Goal: Navigation & Orientation: Find specific page/section

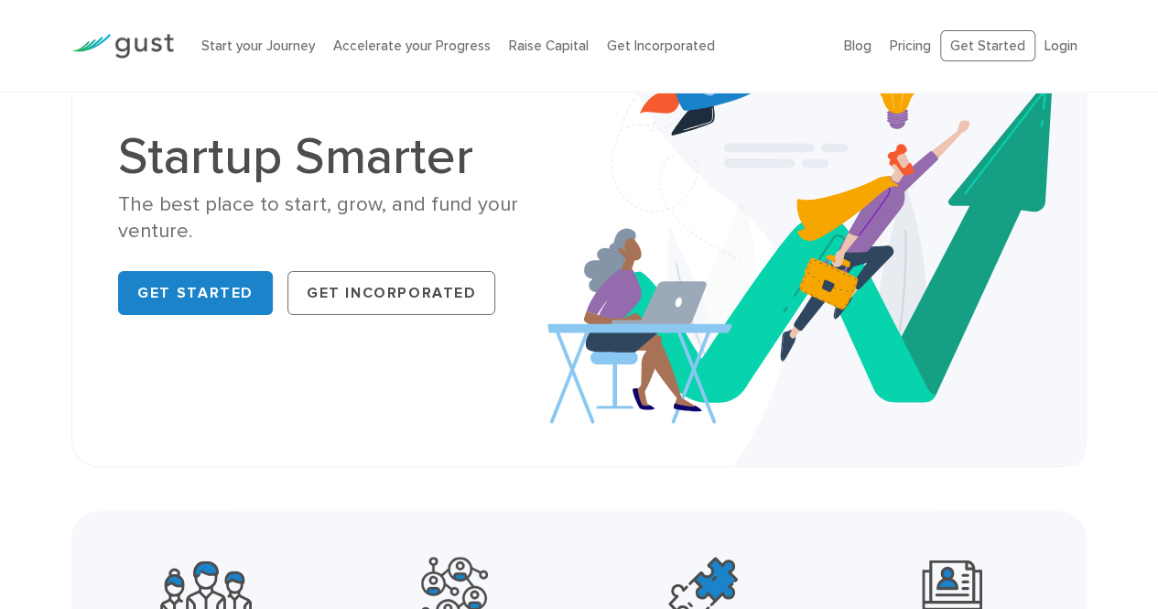
scroll to position [183, 0]
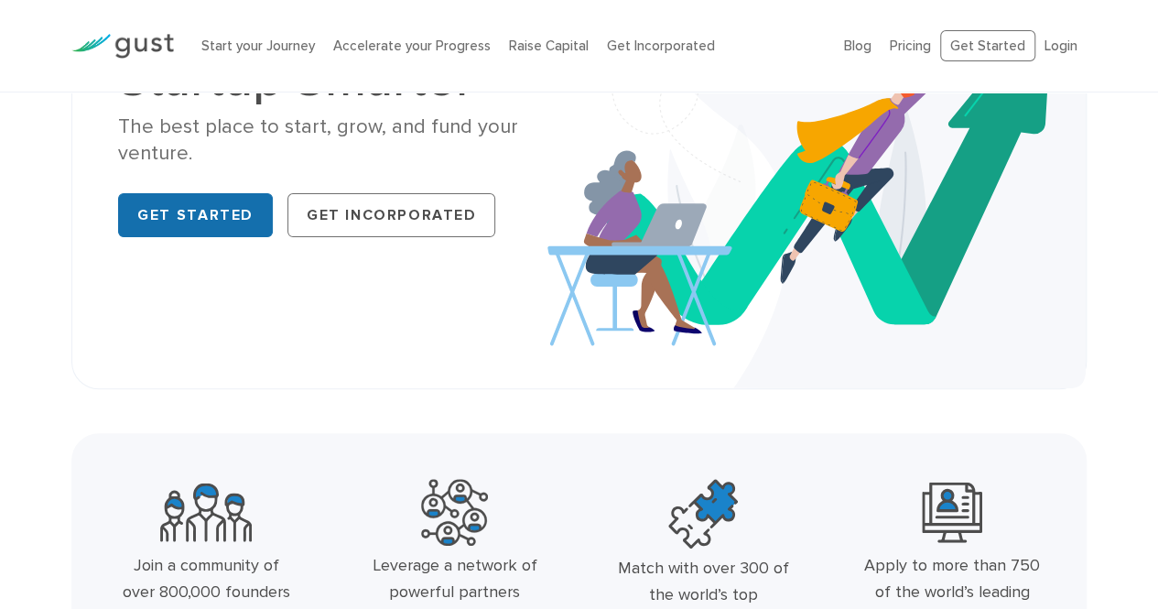
click at [217, 210] on link "Get Started" at bounding box center [195, 215] width 155 height 44
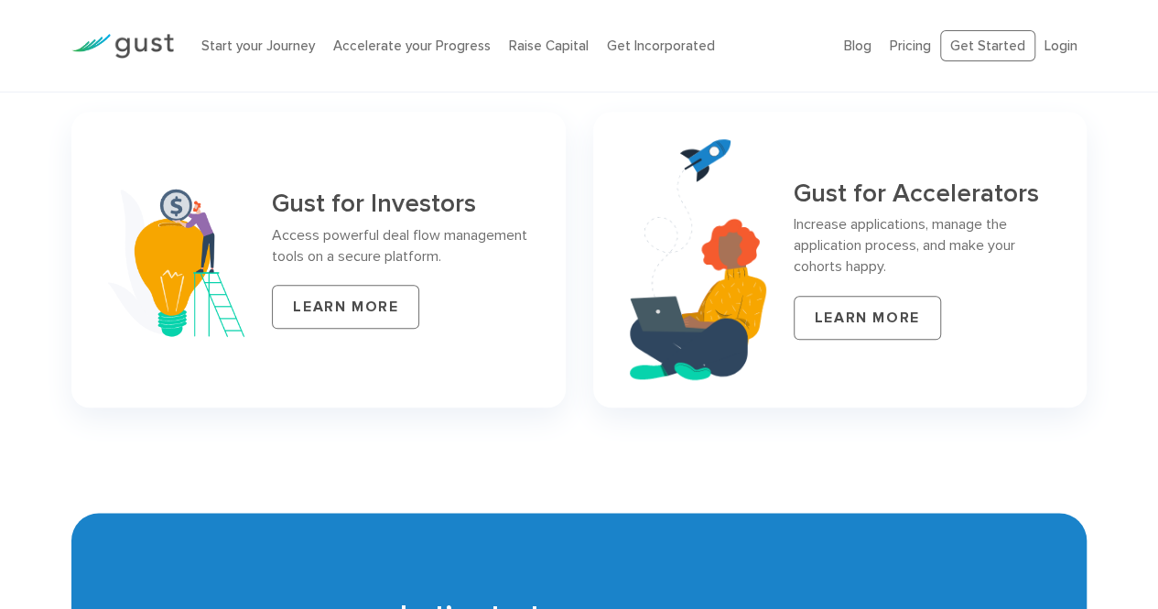
scroll to position [8404, 0]
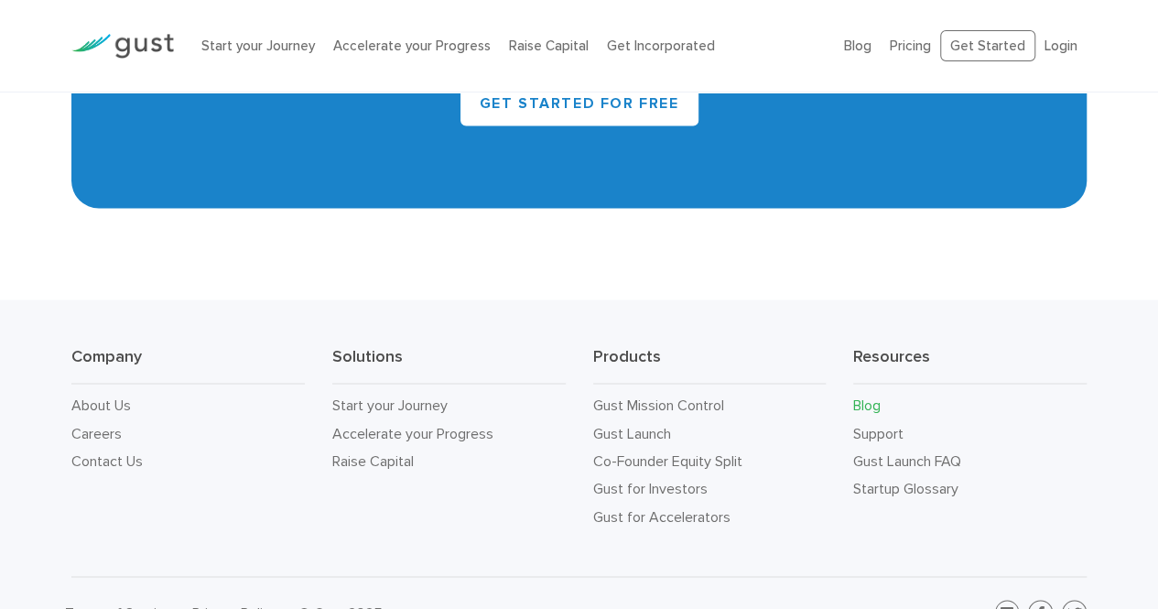
click at [855, 395] on link "Blog" at bounding box center [866, 403] width 27 height 17
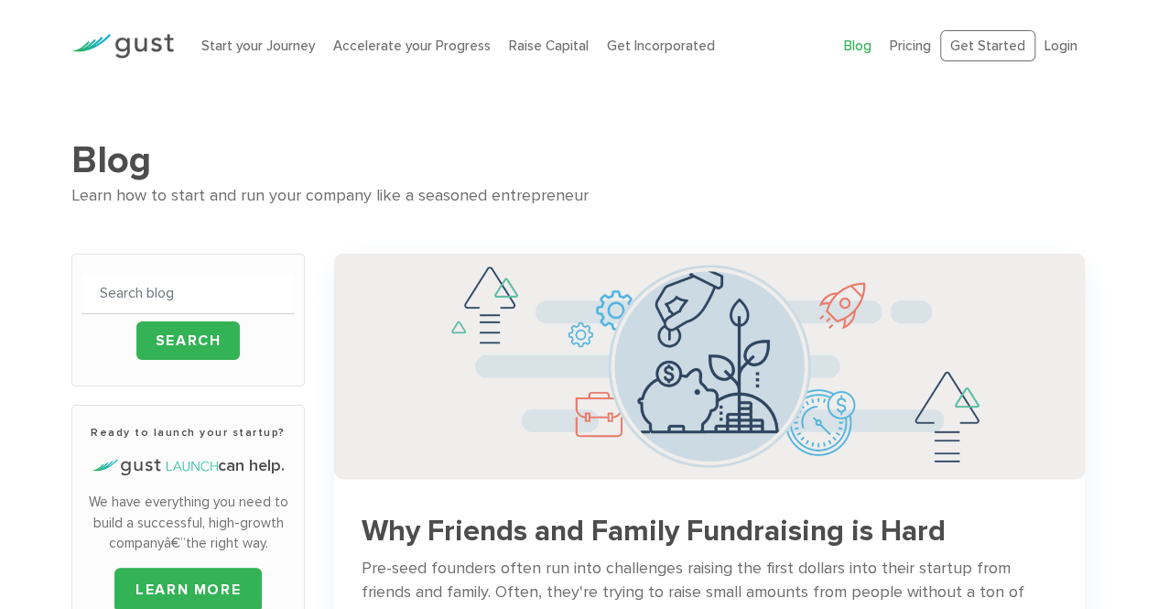
click at [148, 32] on div at bounding box center [123, 46] width 130 height 62
click at [160, 40] on img at bounding box center [122, 46] width 103 height 25
